Goal: Information Seeking & Learning: Stay updated

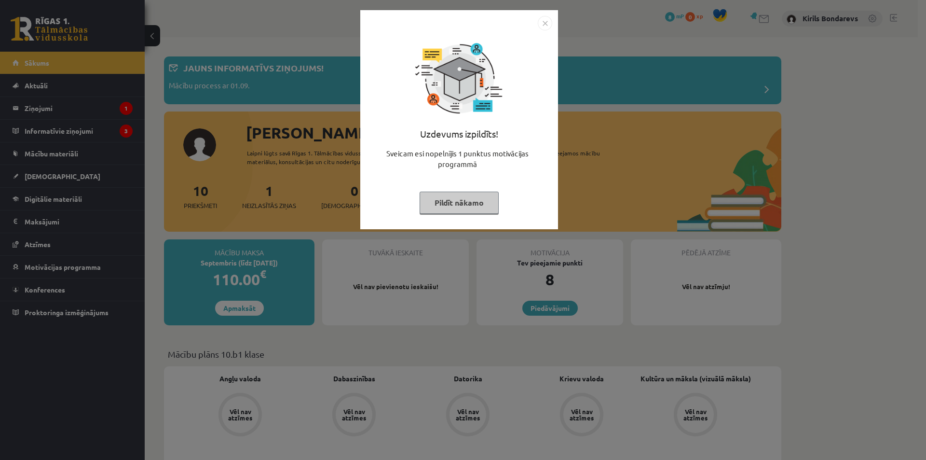
click at [462, 187] on div "Uzdevums izpildīts! Sveicam esi nopelnījis 1 punktus motivācijas programmā Pild…" at bounding box center [459, 126] width 186 height 193
click at [454, 206] on button "Pildīt nākamo" at bounding box center [459, 202] width 79 height 22
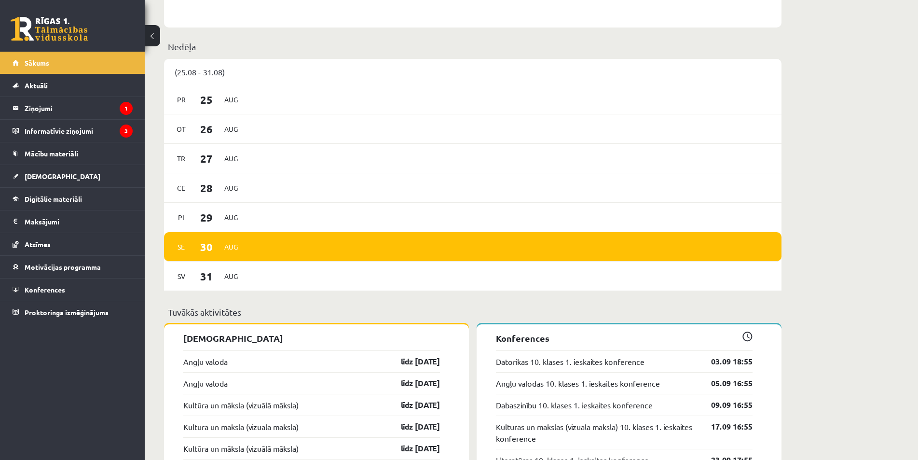
scroll to position [482, 0]
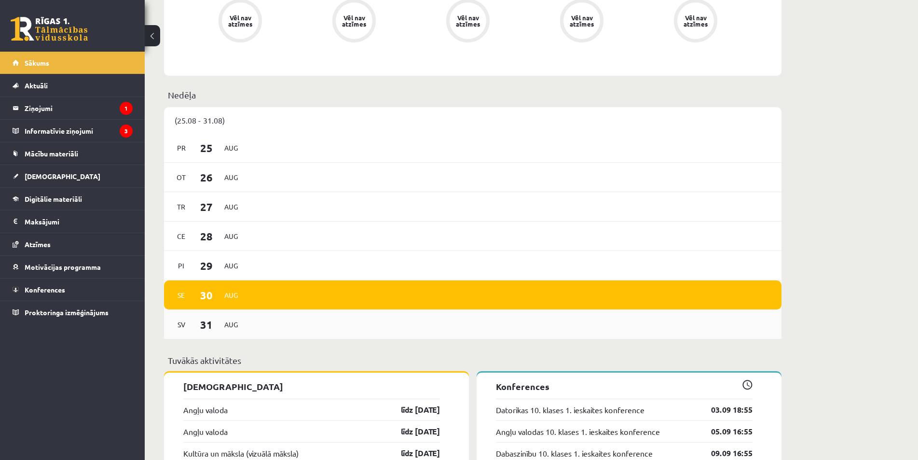
click at [224, 322] on span "Aug" at bounding box center [231, 324] width 20 height 15
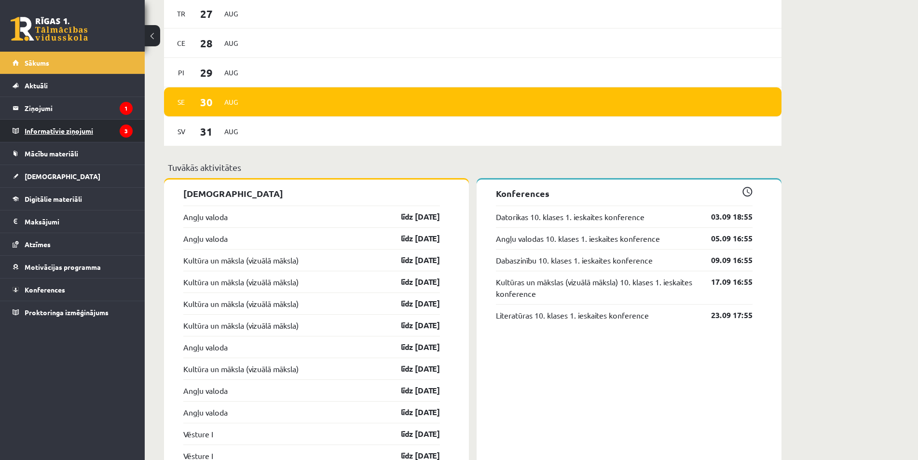
click at [76, 133] on legend "Informatīvie ziņojumi 3" at bounding box center [79, 131] width 108 height 22
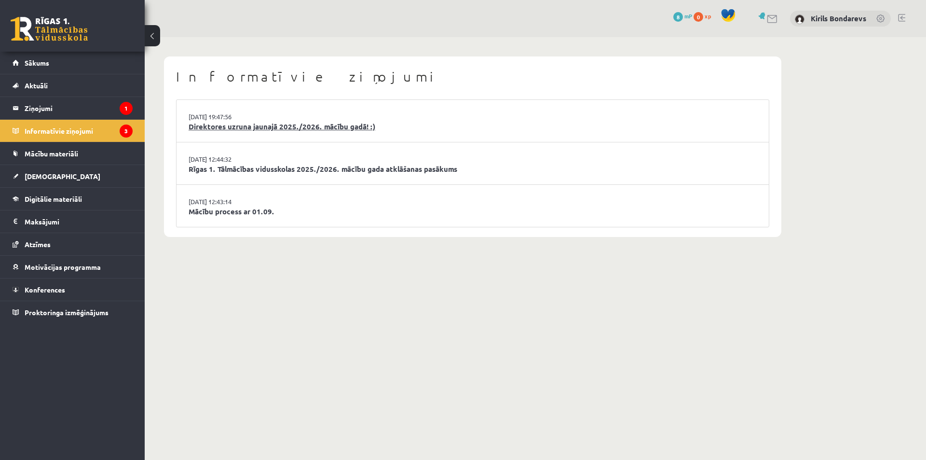
click at [236, 128] on link "Direktores uzruna jaunajā 2025./2026. mācību gadā! :)" at bounding box center [473, 126] width 568 height 11
click at [235, 164] on link "Rīgas 1. Tālmācības vidusskolas 2025./2026. mācību gada atklāšanas pasākums" at bounding box center [473, 169] width 568 height 11
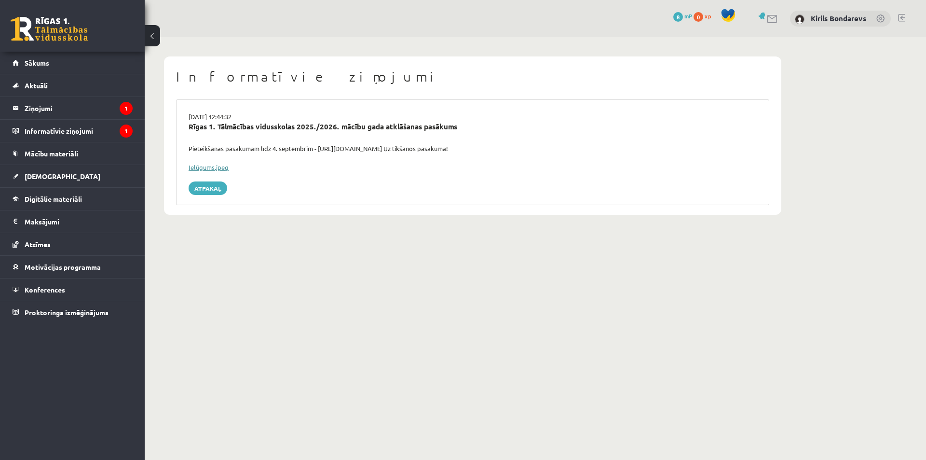
click at [214, 167] on link "Ielūgums.jpeg" at bounding box center [209, 167] width 40 height 8
click at [55, 131] on legend "Informatīvie ziņojumi 1" at bounding box center [79, 131] width 108 height 22
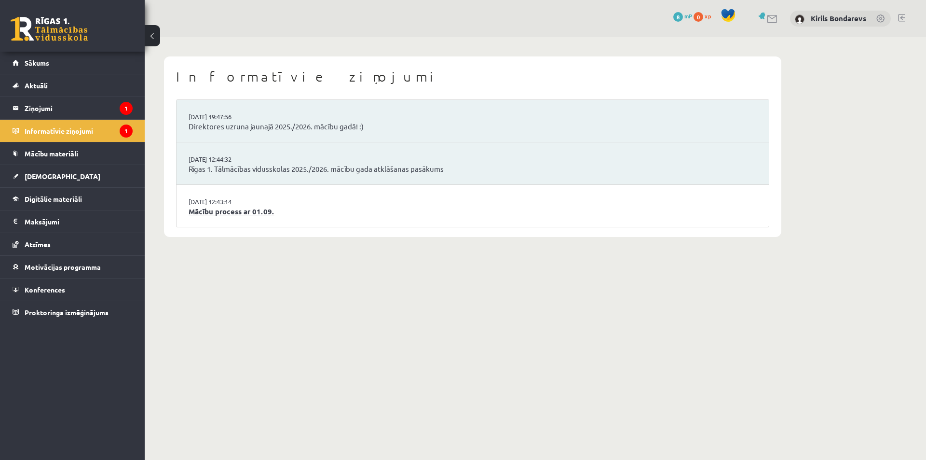
click at [238, 213] on link "Mācību process ar 01.09." at bounding box center [473, 211] width 568 height 11
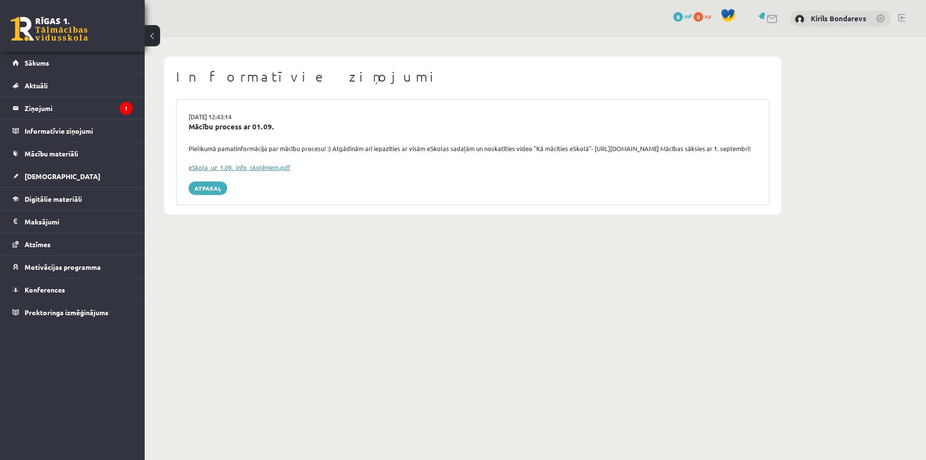
click at [237, 171] on link "eSkola_uz_1.09._info_skolēniem.pdf" at bounding box center [240, 167] width 102 height 8
click at [33, 105] on legend "Ziņojumi 1" at bounding box center [79, 108] width 108 height 22
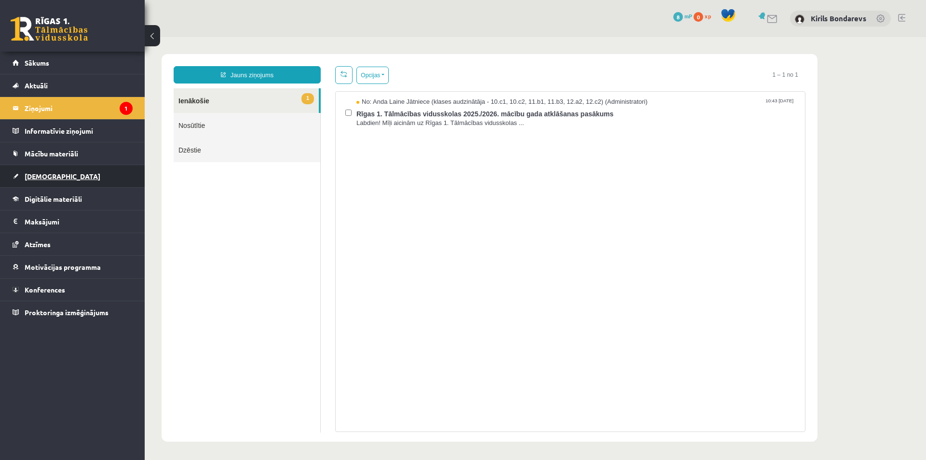
click at [43, 174] on span "[DEMOGRAPHIC_DATA]" at bounding box center [63, 176] width 76 height 9
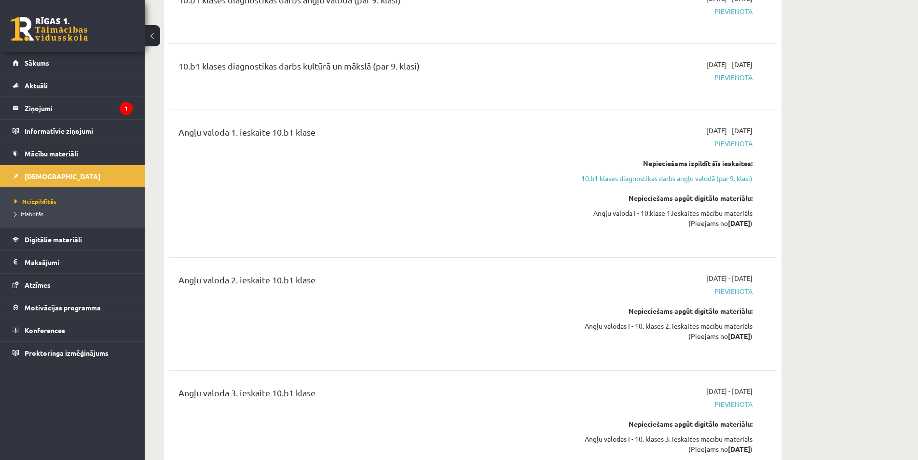
scroll to position [48, 0]
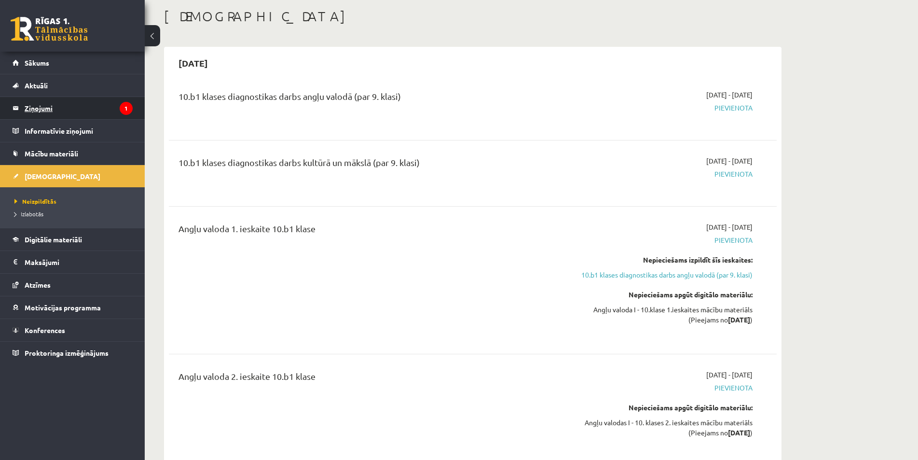
click at [32, 107] on legend "Ziņojumi 1" at bounding box center [79, 108] width 108 height 22
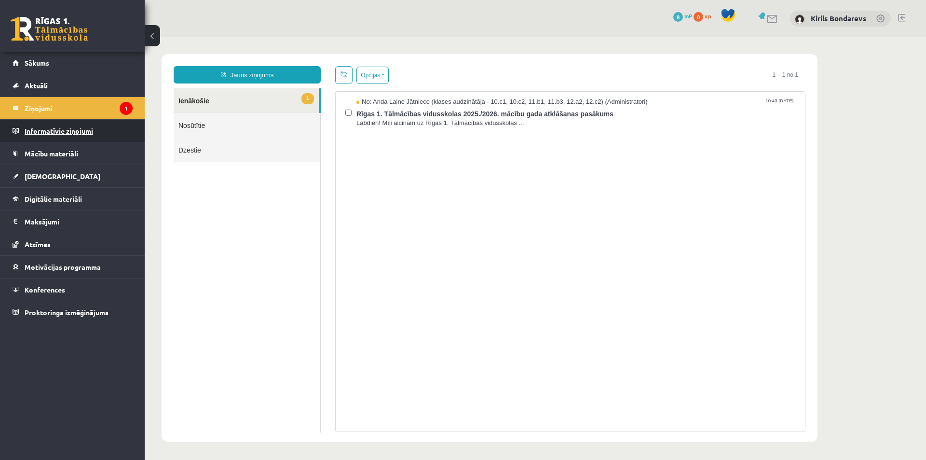
click at [52, 136] on legend "Informatīvie ziņojumi 0" at bounding box center [79, 131] width 108 height 22
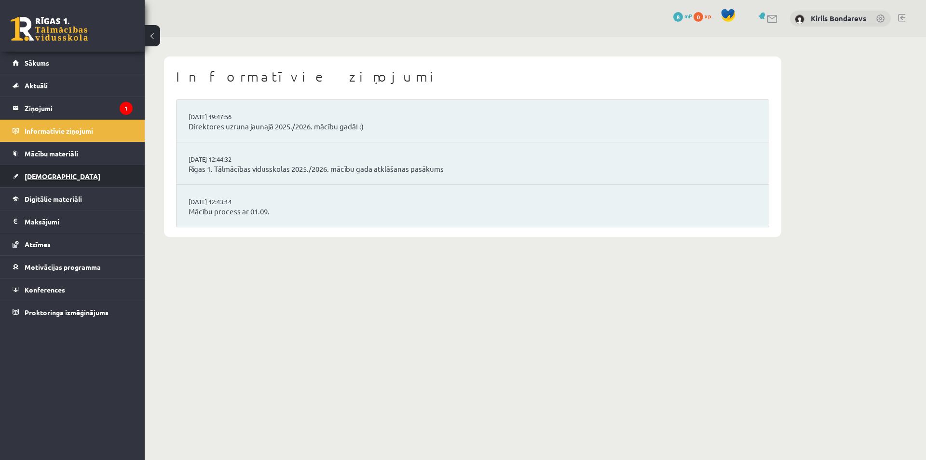
click at [43, 173] on span "[DEMOGRAPHIC_DATA]" at bounding box center [63, 176] width 76 height 9
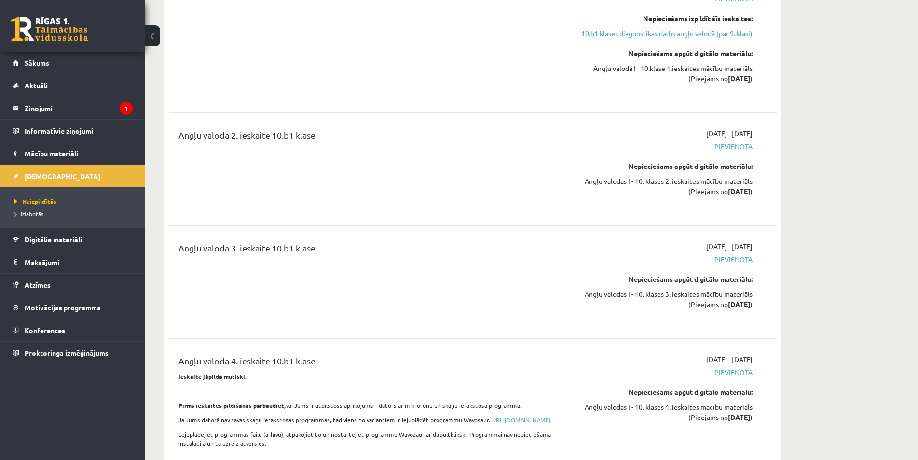
scroll to position [386, 0]
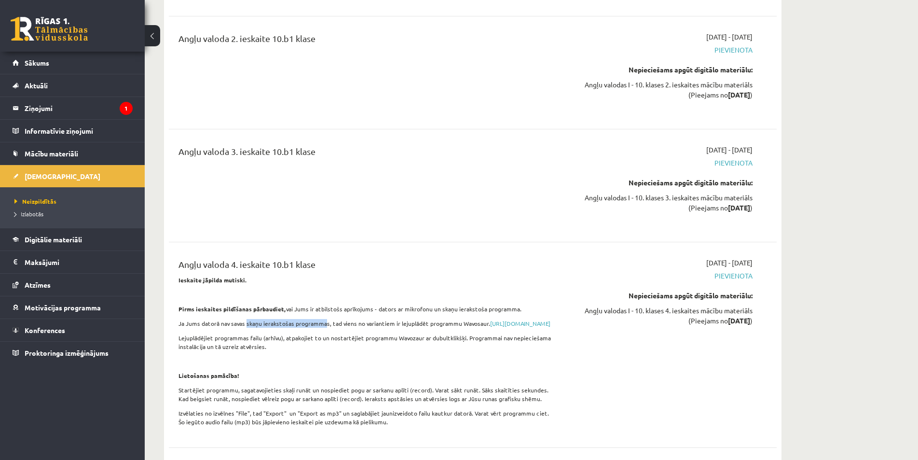
drag, startPoint x: 245, startPoint y: 324, endPoint x: 324, endPoint y: 325, distance: 79.1
click at [324, 325] on p "Ja Jums datorā nav savas skaņu ierakstošas programmas, tad viens no variantiem …" at bounding box center [367, 323] width 378 height 9
click at [433, 328] on p "Ja Jums datorā nav savas skaņu ierakstošas programmas, tad viens no variantiem …" at bounding box center [367, 323] width 378 height 9
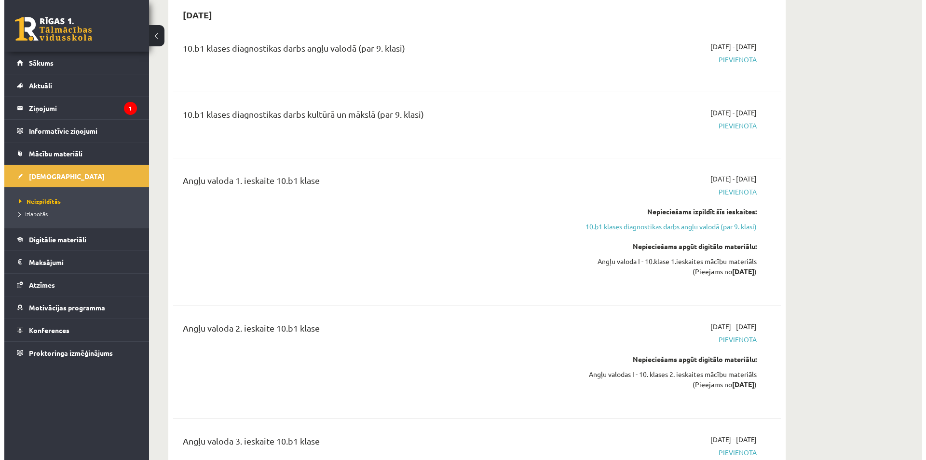
scroll to position [0, 0]
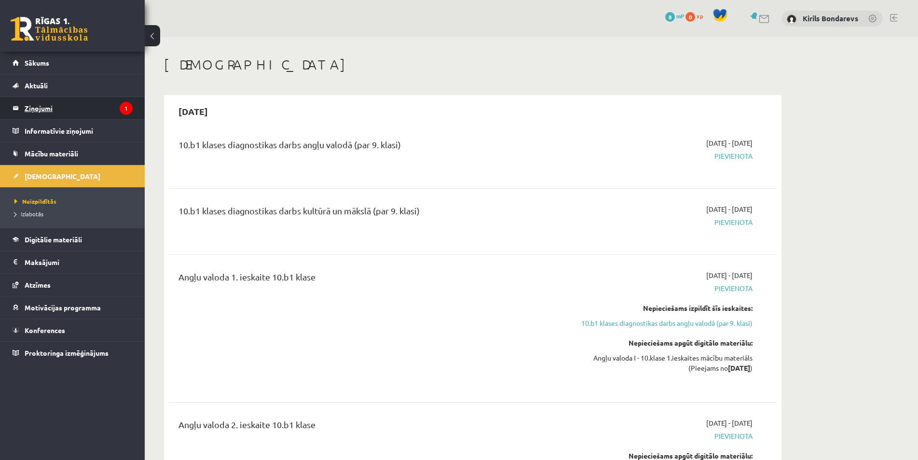
click at [55, 113] on legend "Ziņojumi 1" at bounding box center [79, 108] width 108 height 22
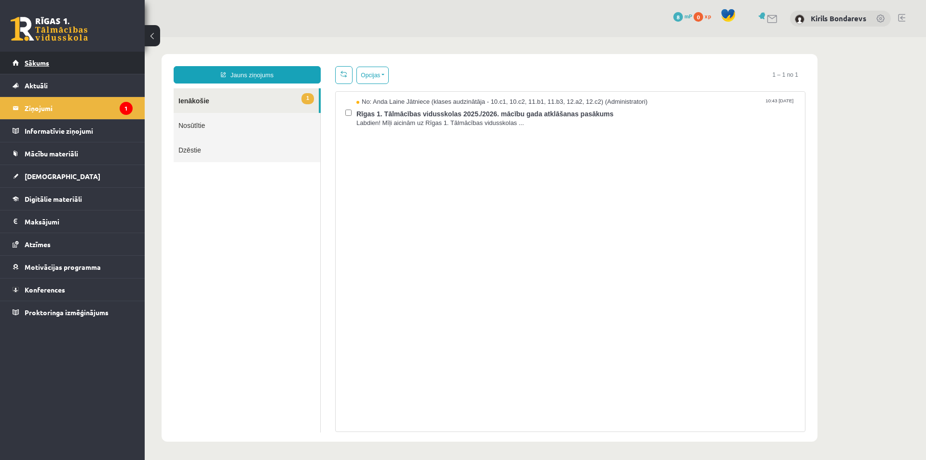
click at [42, 66] on span "Sākums" at bounding box center [37, 62] width 25 height 9
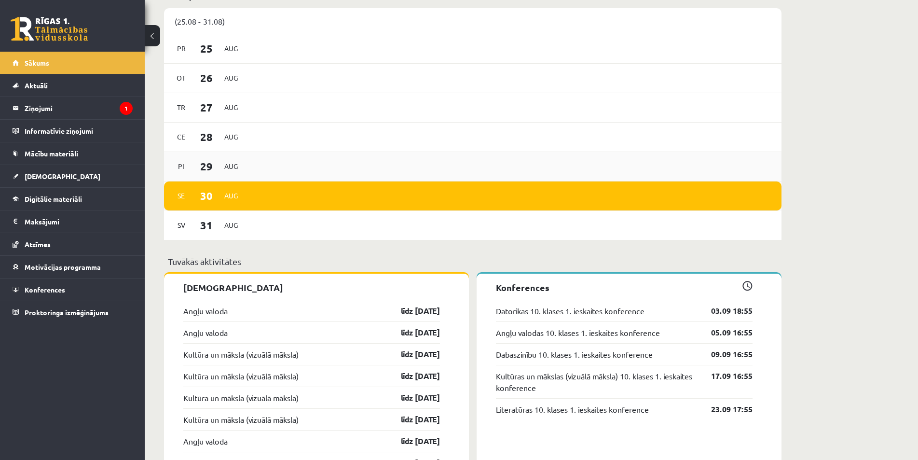
scroll to position [623, 0]
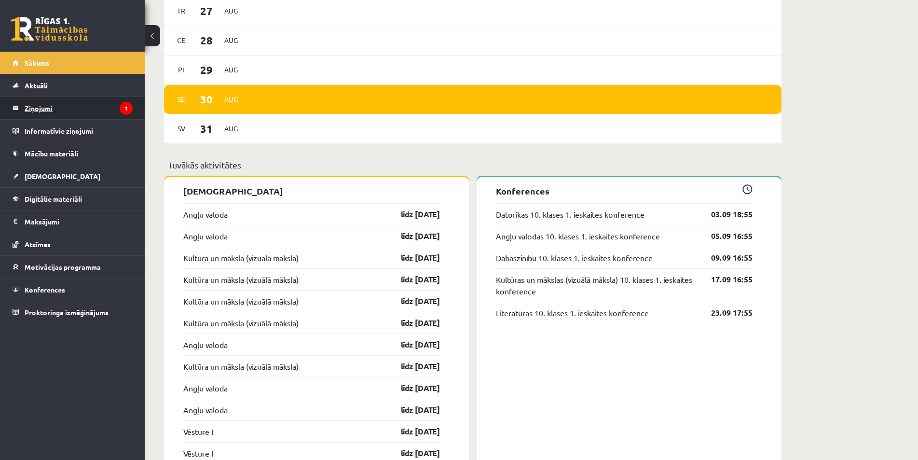
click at [72, 100] on legend "Ziņojumi 1" at bounding box center [79, 108] width 108 height 22
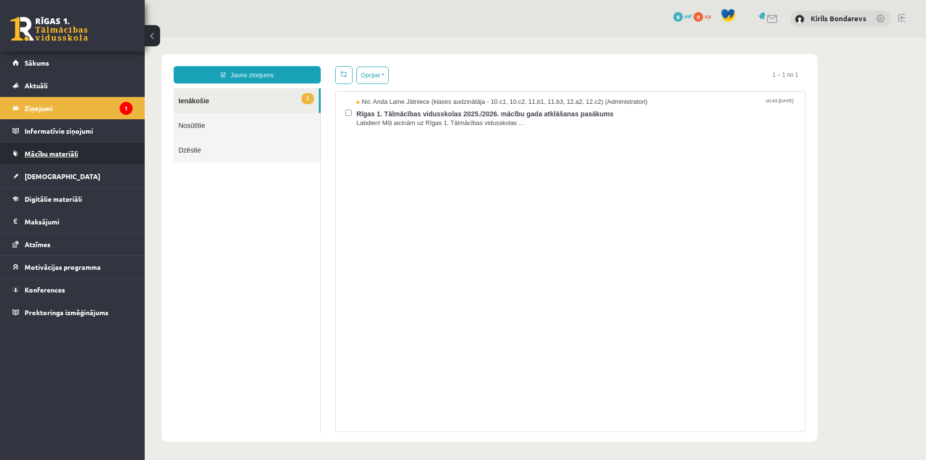
click at [44, 150] on span "Mācību materiāli" at bounding box center [52, 153] width 54 height 9
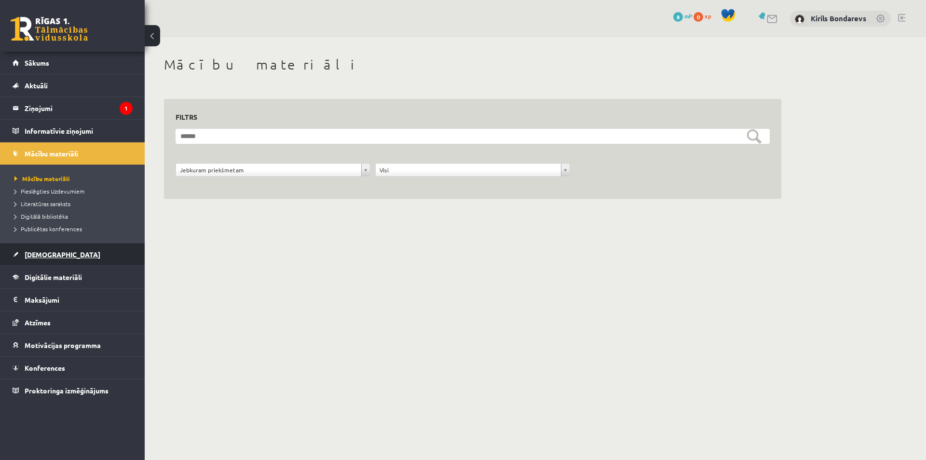
click at [59, 253] on link "[DEMOGRAPHIC_DATA]" at bounding box center [73, 254] width 120 height 22
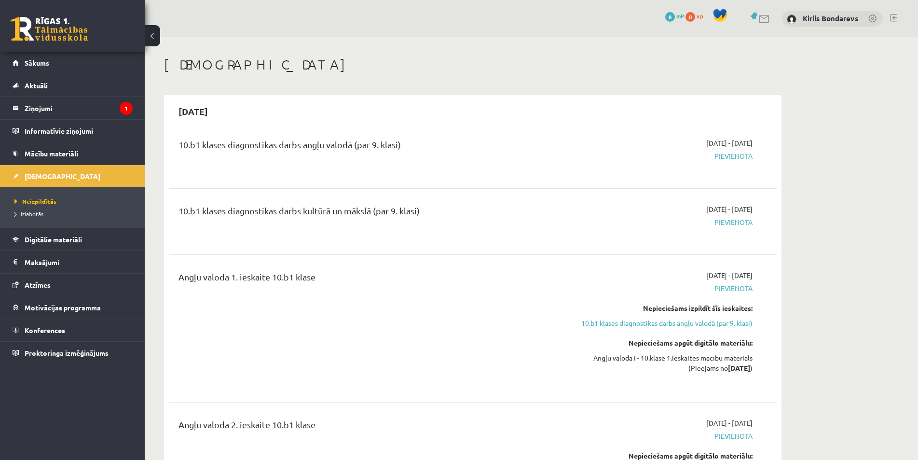
scroll to position [96, 0]
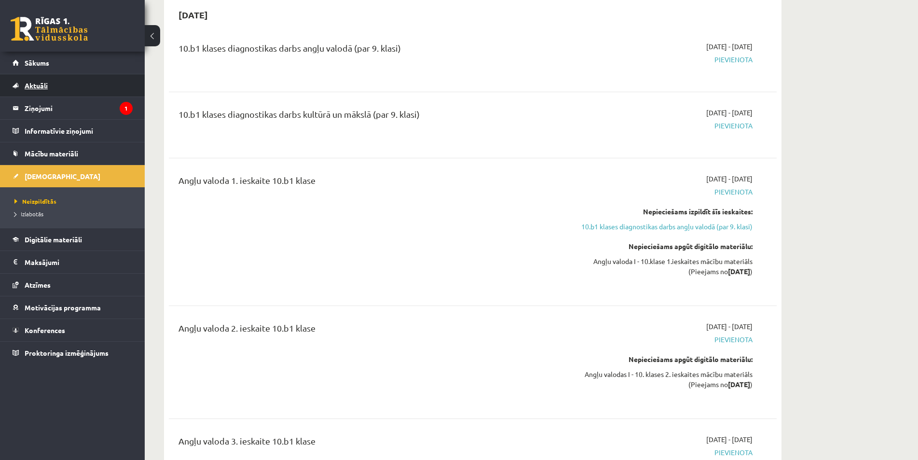
click at [58, 91] on link "Aktuāli" at bounding box center [73, 85] width 120 height 22
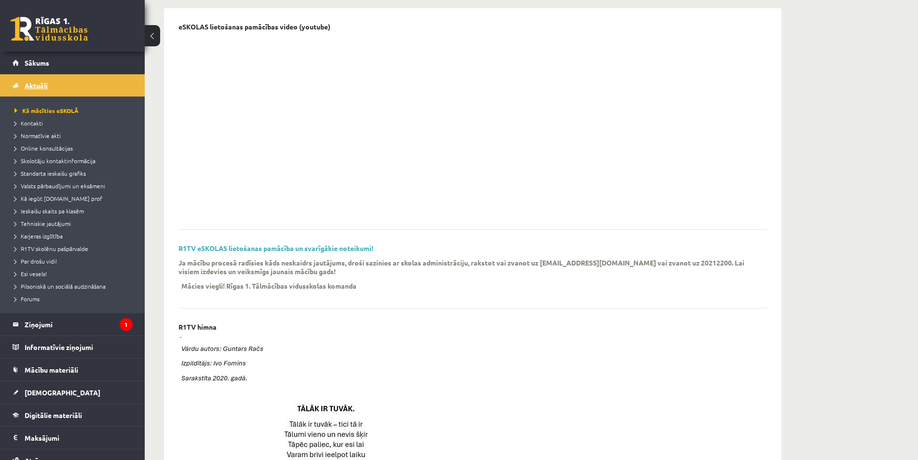
click at [38, 77] on link "Aktuāli" at bounding box center [73, 85] width 120 height 22
click at [44, 325] on legend "Ziņojumi 1" at bounding box center [79, 324] width 108 height 22
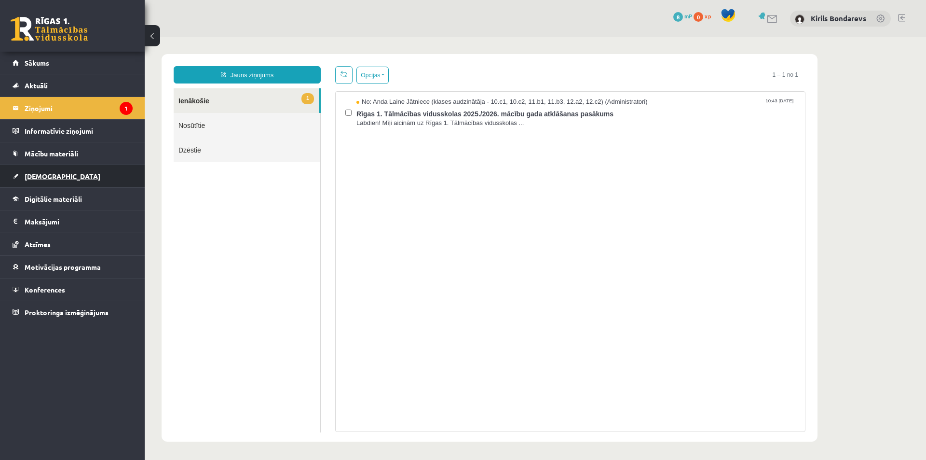
click at [36, 171] on link "[DEMOGRAPHIC_DATA]" at bounding box center [73, 176] width 120 height 22
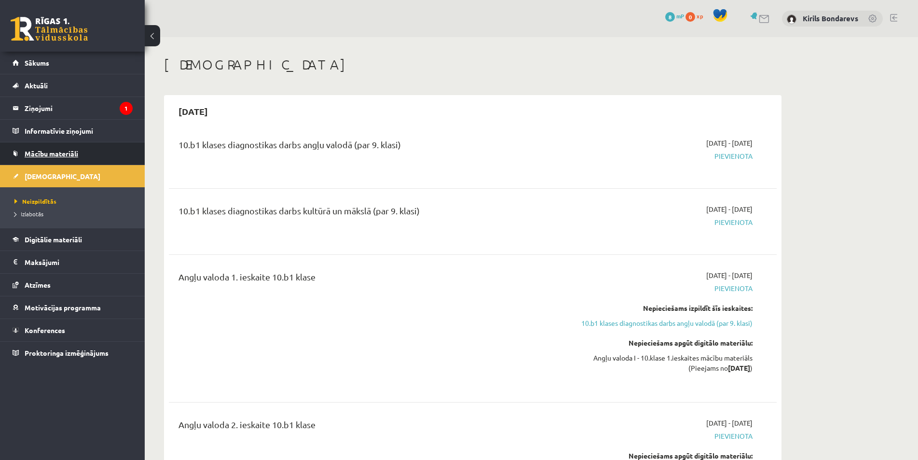
click at [48, 151] on span "Mācību materiāli" at bounding box center [52, 153] width 54 height 9
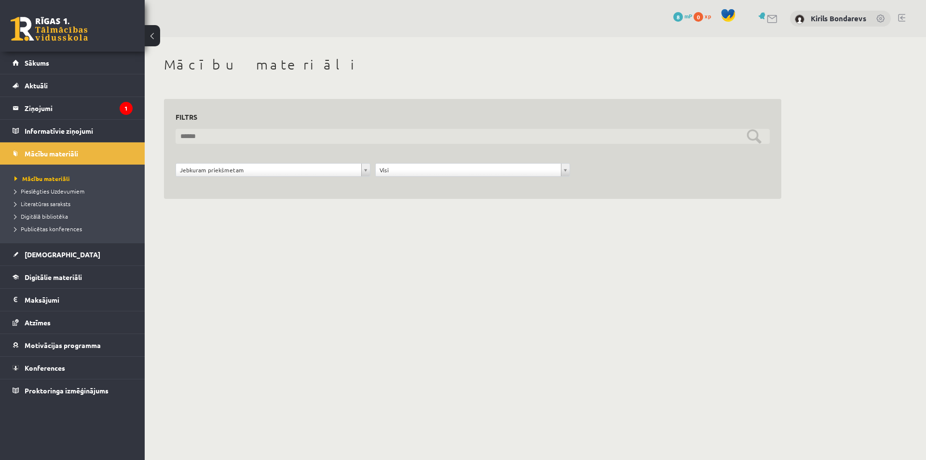
click at [193, 137] on input "text" at bounding box center [473, 136] width 594 height 15
click at [215, 137] on input "text" at bounding box center [473, 136] width 594 height 15
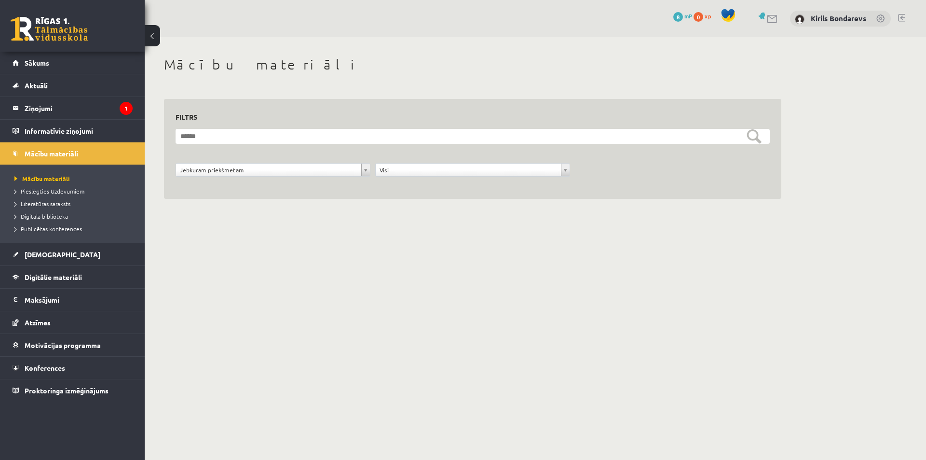
click at [430, 205] on div "**********" at bounding box center [473, 138] width 656 height 203
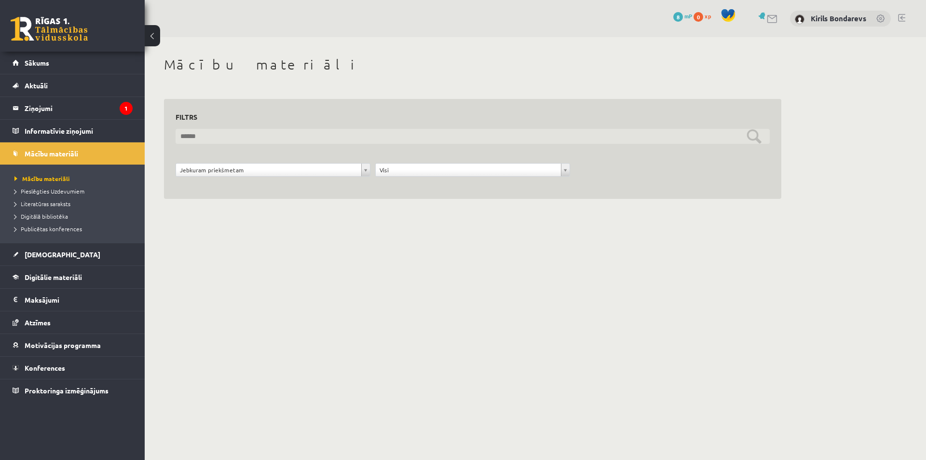
click at [751, 137] on input "text" at bounding box center [473, 136] width 594 height 15
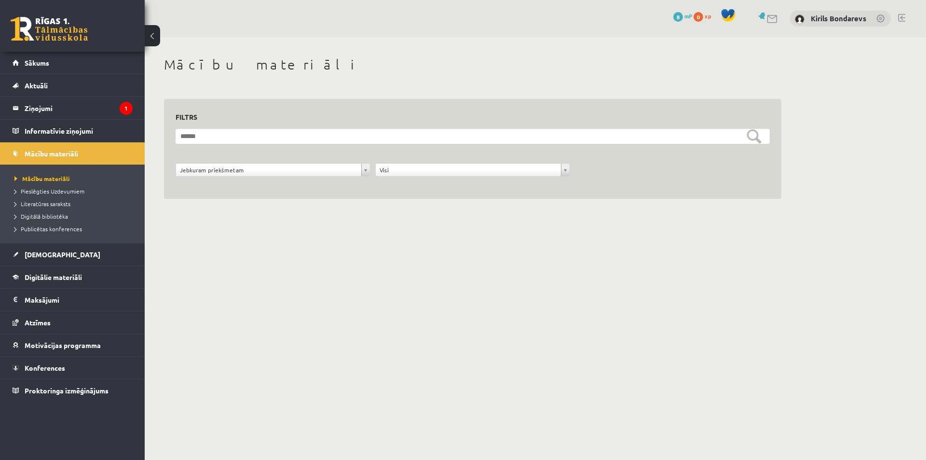
click at [601, 232] on div "**********" at bounding box center [473, 138] width 656 height 203
click at [240, 123] on h3 "Filtrs" at bounding box center [467, 116] width 583 height 13
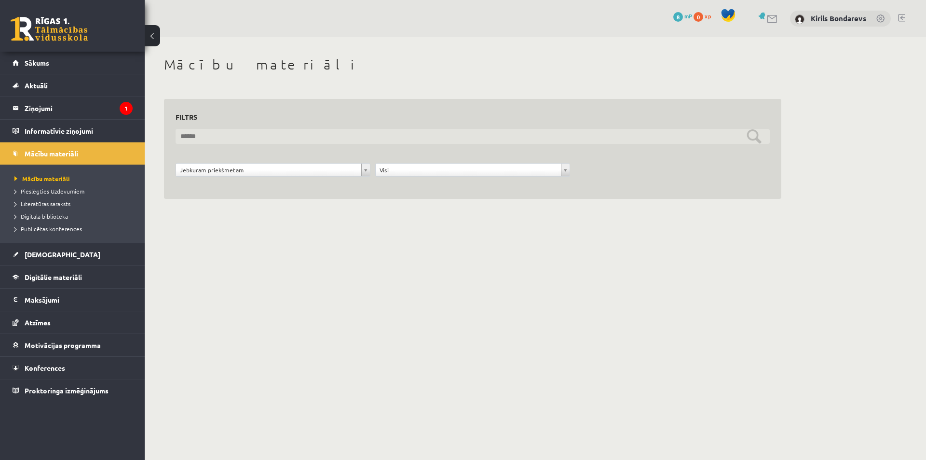
click at [244, 133] on input "text" at bounding box center [473, 136] width 594 height 15
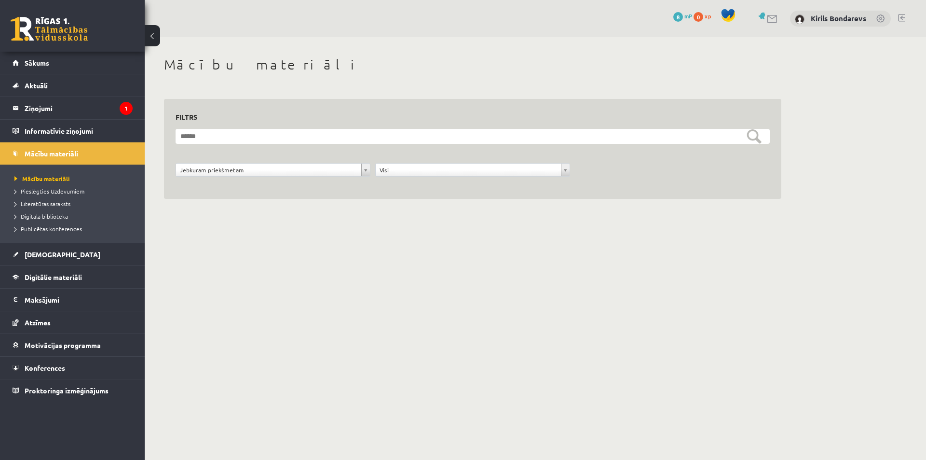
click at [385, 231] on div "**********" at bounding box center [473, 138] width 656 height 203
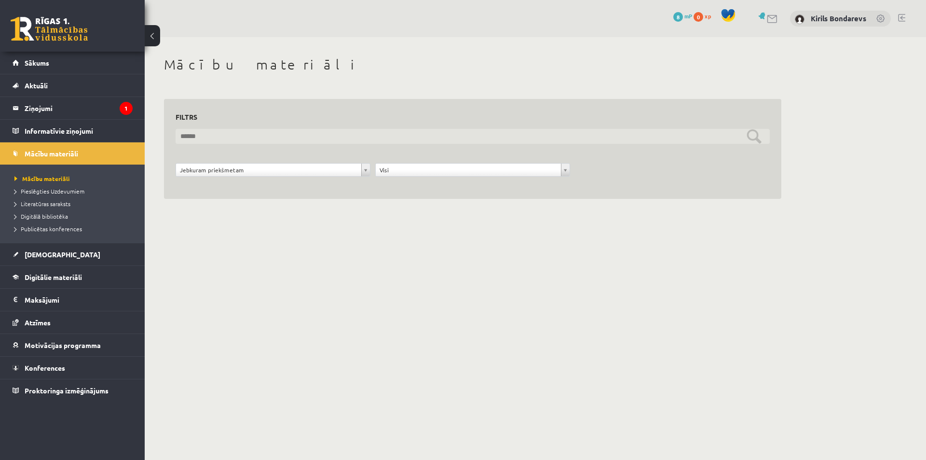
click at [223, 134] on input "text" at bounding box center [473, 136] width 594 height 15
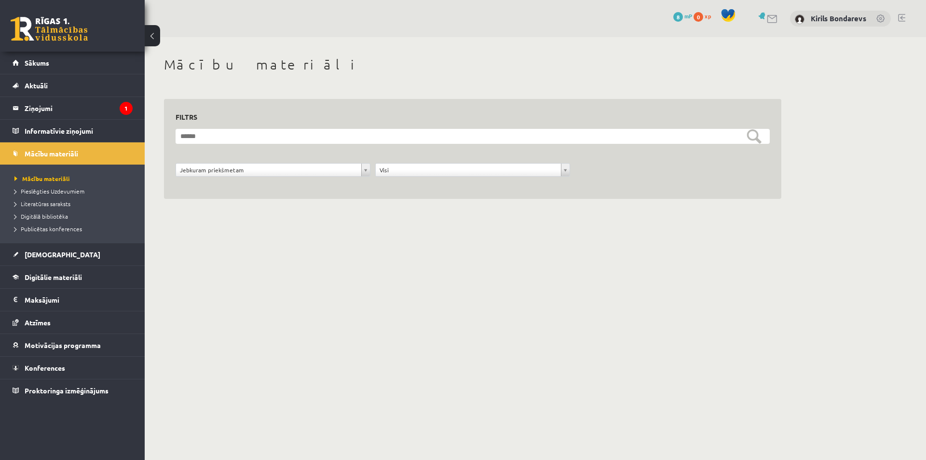
click at [352, 201] on div "**********" at bounding box center [473, 138] width 656 height 203
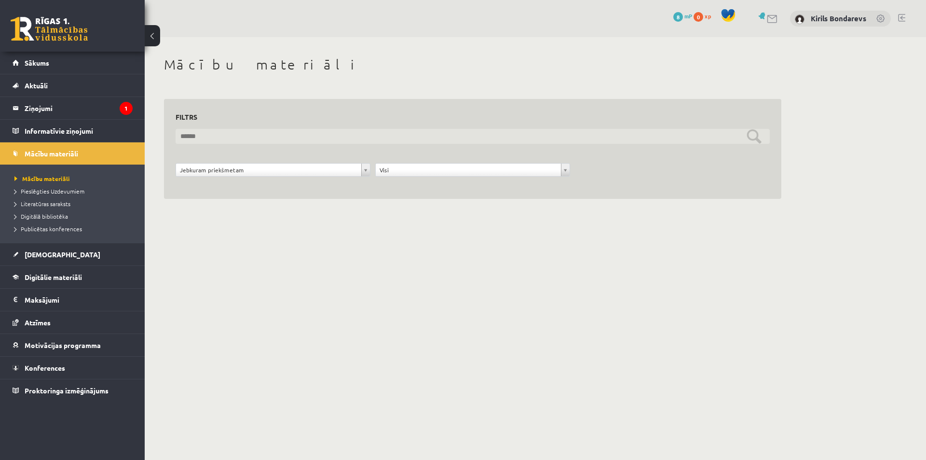
click at [220, 134] on input "text" at bounding box center [473, 136] width 594 height 15
drag, startPoint x: 205, startPoint y: 140, endPoint x: 199, endPoint y: 143, distance: 6.7
click at [205, 140] on input "text" at bounding box center [473, 136] width 594 height 15
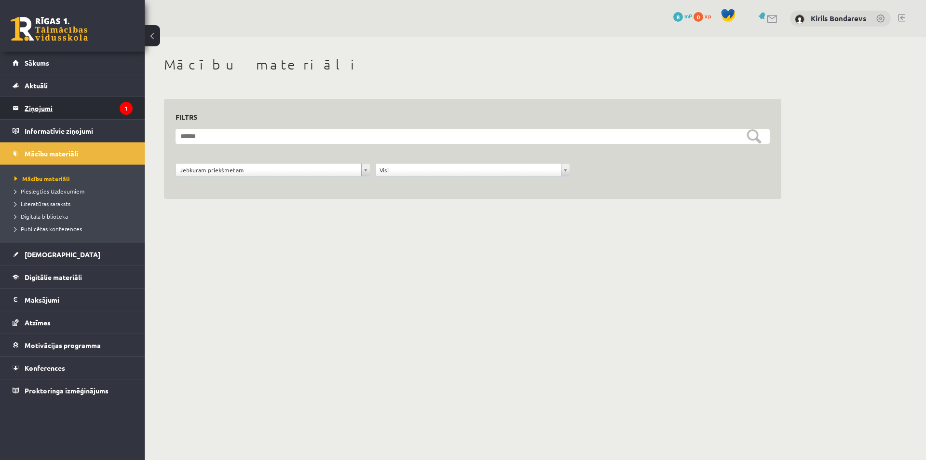
click at [59, 113] on legend "Ziņojumi 1" at bounding box center [79, 108] width 108 height 22
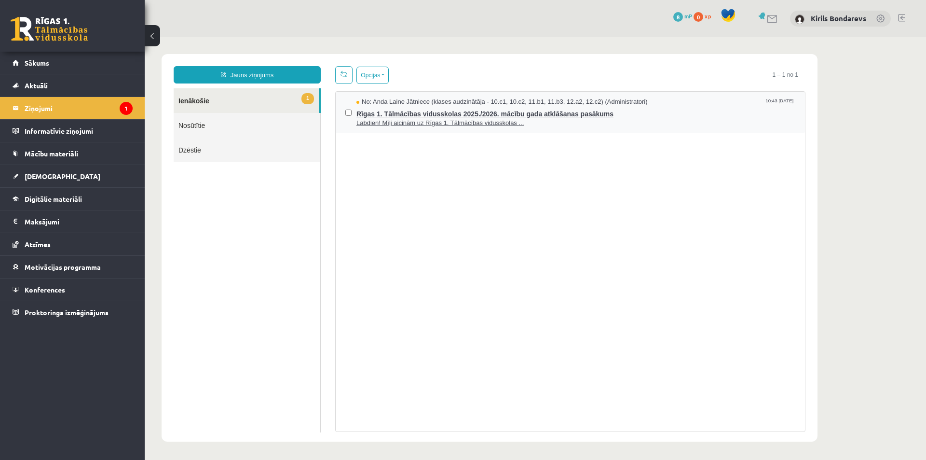
click at [381, 101] on span "No: Anda Laine Jātniece (klases audzinātāja - 10.c1, 10.c2, 11.b1, 11.b3, 12.a2…" at bounding box center [501, 101] width 291 height 9
